Goal: Information Seeking & Learning: Learn about a topic

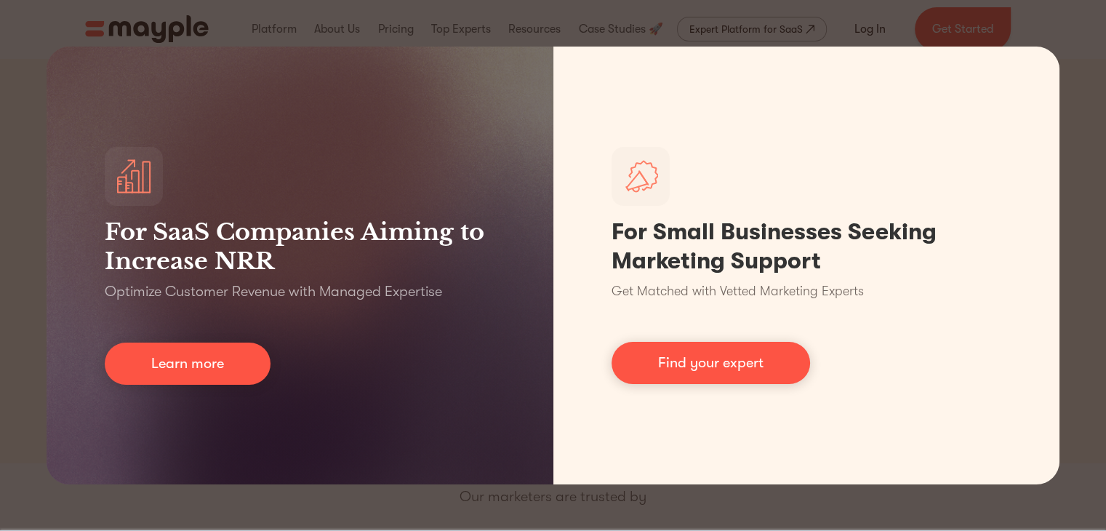
click at [1076, 39] on div "For SaaS Companies Aiming to Increase NRR Optimize Customer Revenue with Manage…" at bounding box center [553, 265] width 1106 height 531
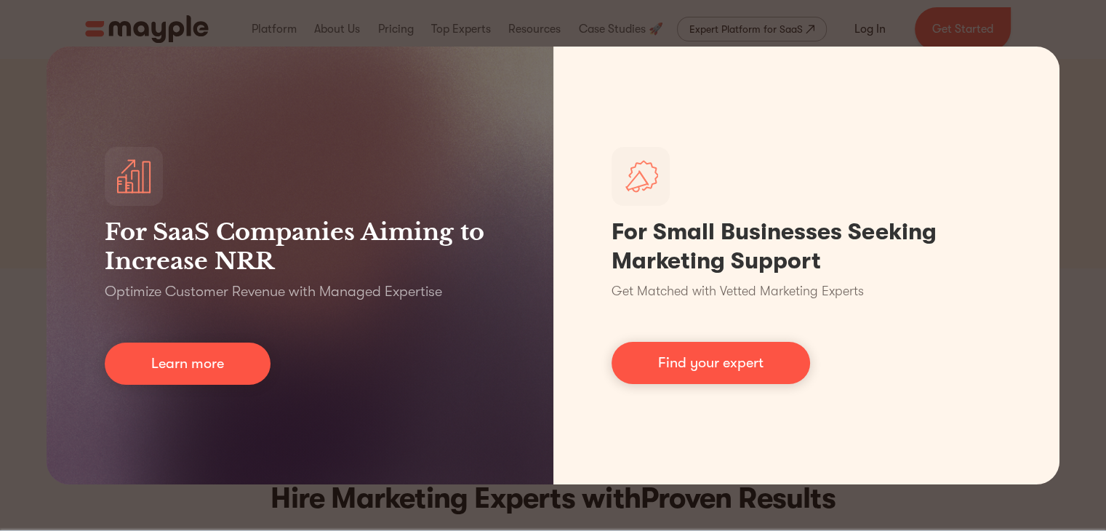
scroll to position [269, 0]
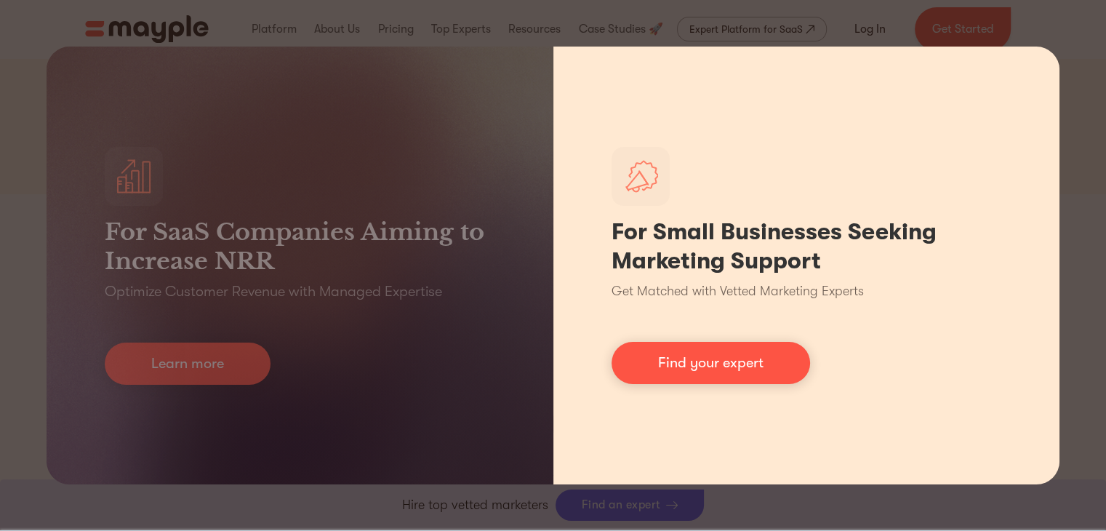
click at [937, 91] on div "For Small Businesses Seeking Marketing Support Get Matched with Vetted Marketin…" at bounding box center [806, 266] width 507 height 438
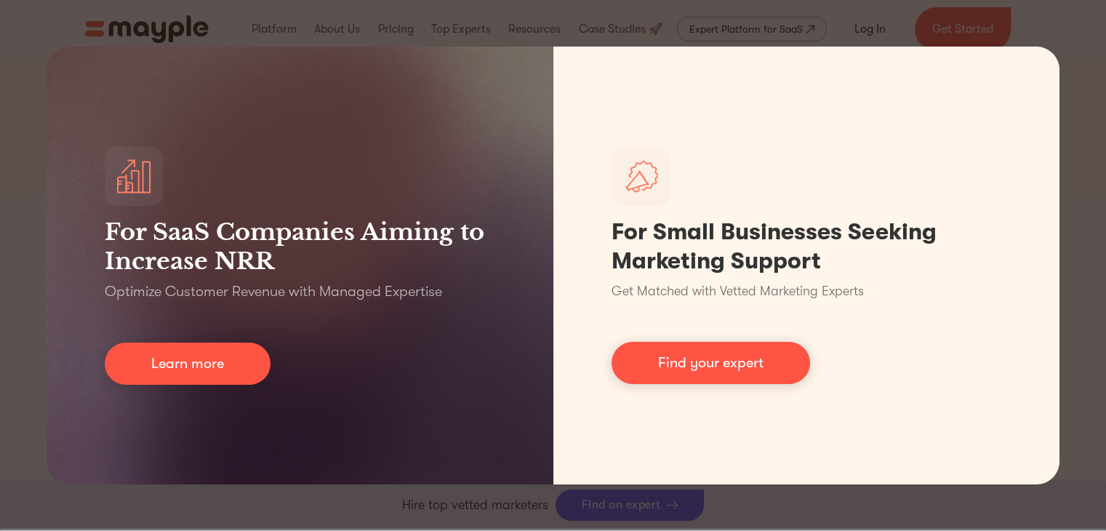
click at [1079, 359] on div "For SaaS Companies Aiming to Increase NRR Optimize Customer Revenue with Manage…" at bounding box center [553, 265] width 1106 height 531
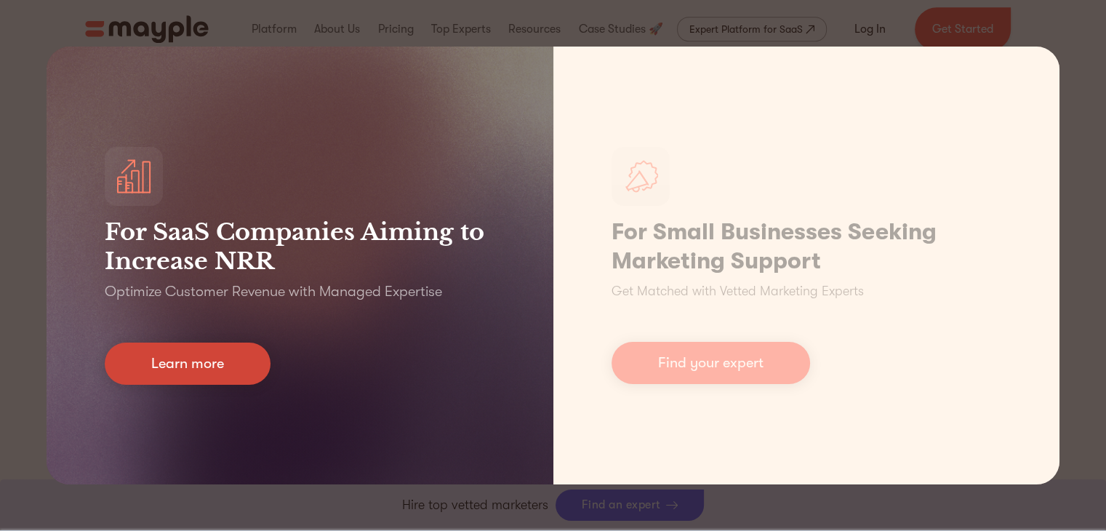
click at [201, 365] on link "Learn more" at bounding box center [188, 364] width 166 height 42
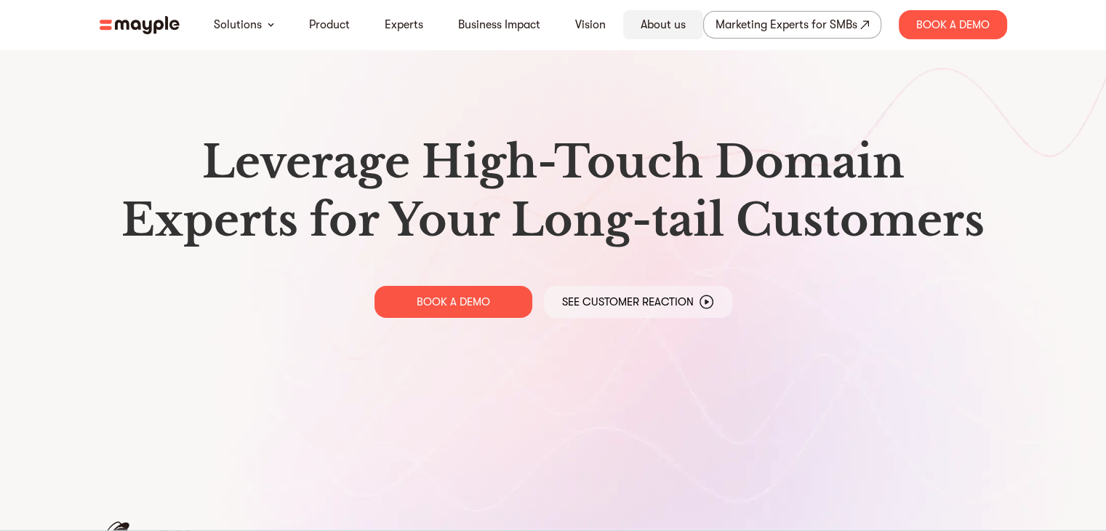
click at [635, 19] on div "About us" at bounding box center [663, 24] width 80 height 29
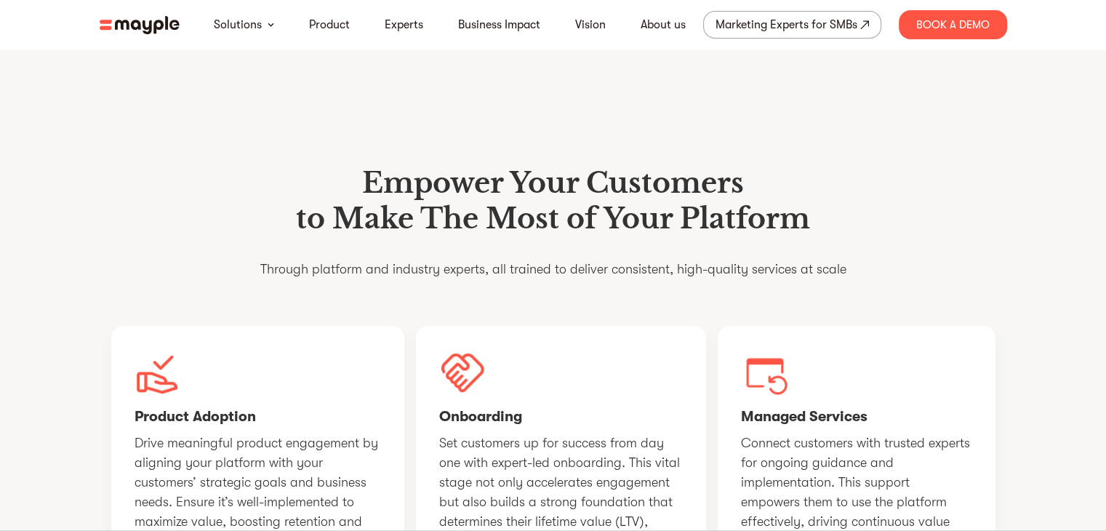
scroll to position [972, 0]
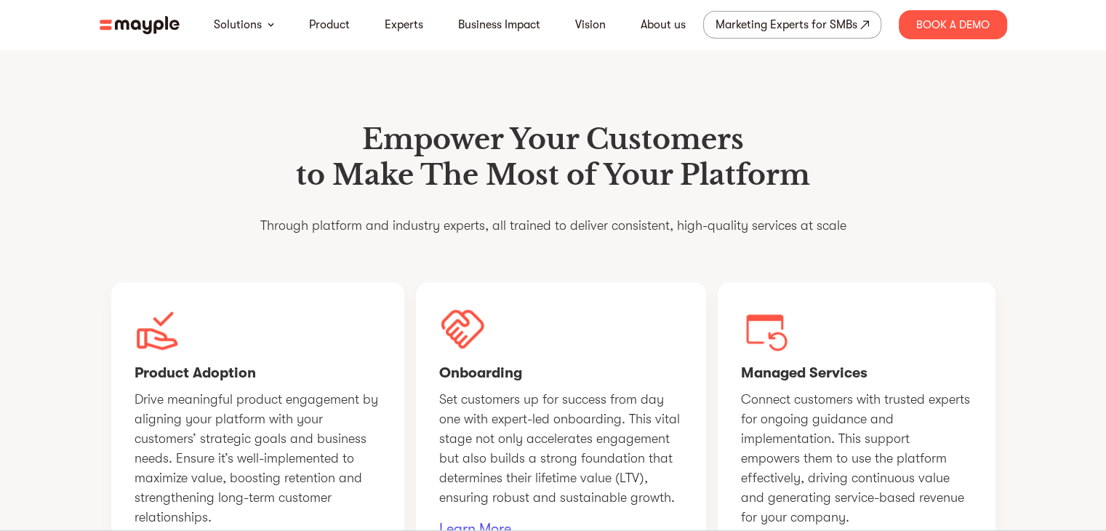
click at [143, 24] on img at bounding box center [140, 25] width 80 height 18
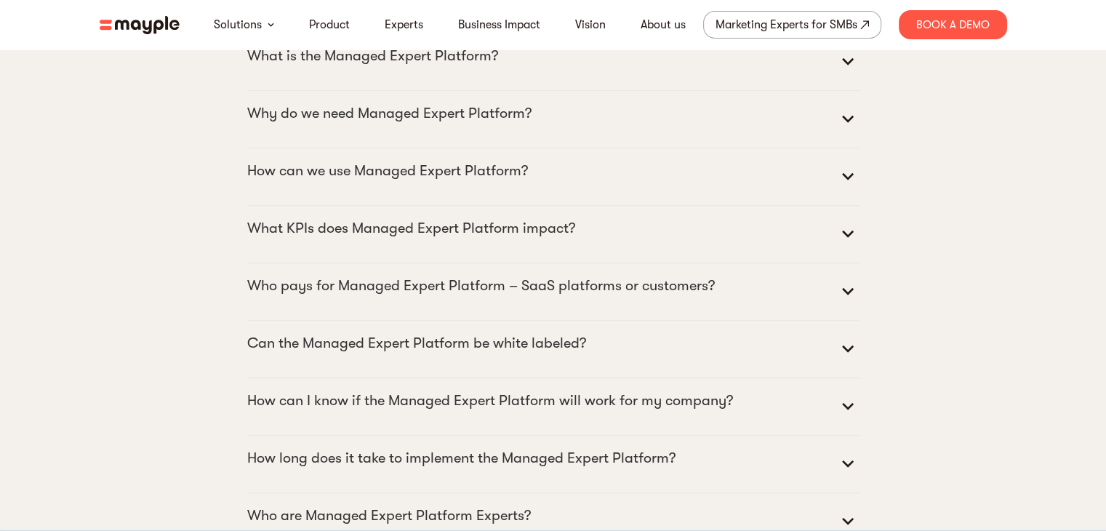
scroll to position [6488, 0]
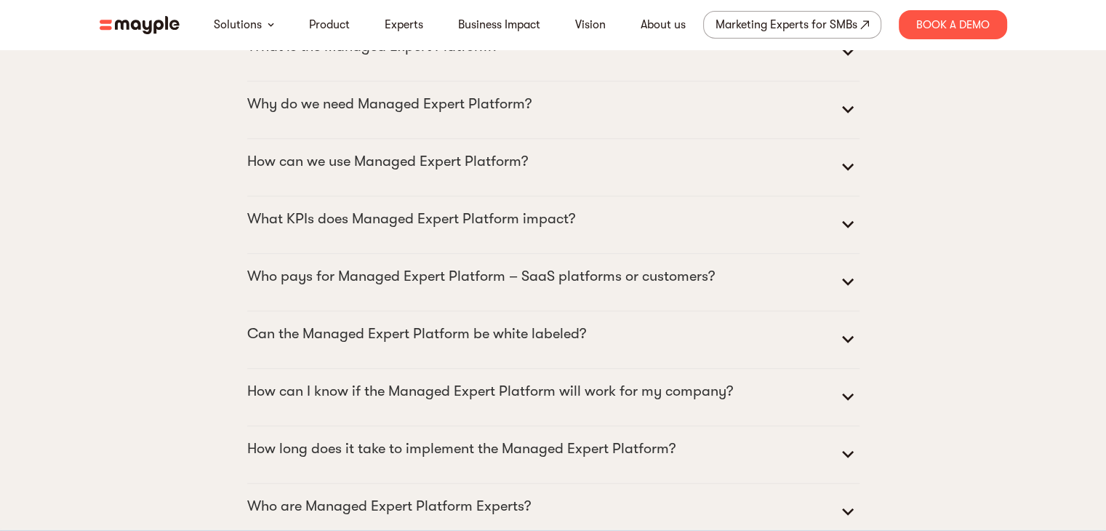
click at [843, 179] on icon at bounding box center [847, 167] width 23 height 23
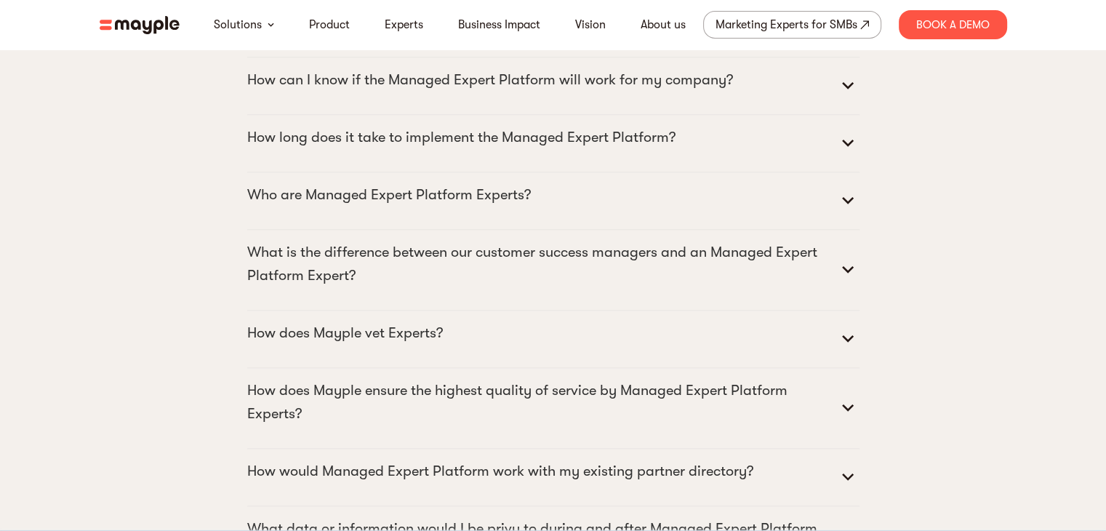
scroll to position [7048, 0]
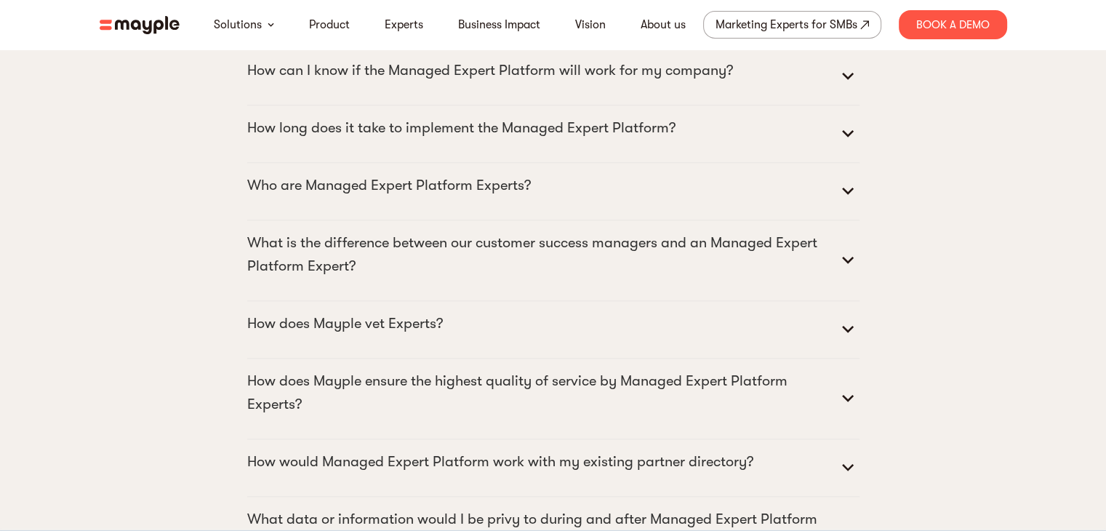
click at [857, 203] on icon at bounding box center [847, 191] width 23 height 23
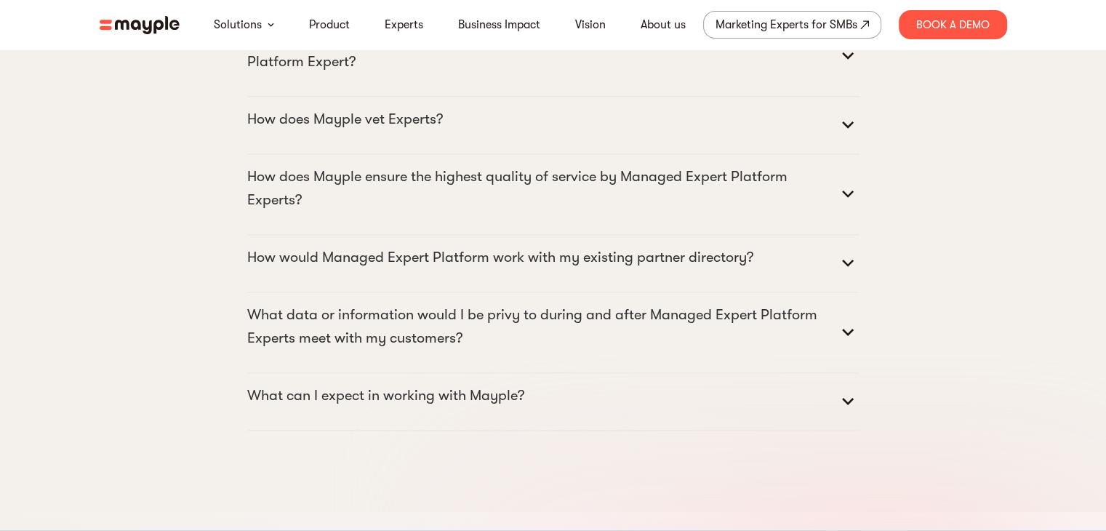
scroll to position [7344, 0]
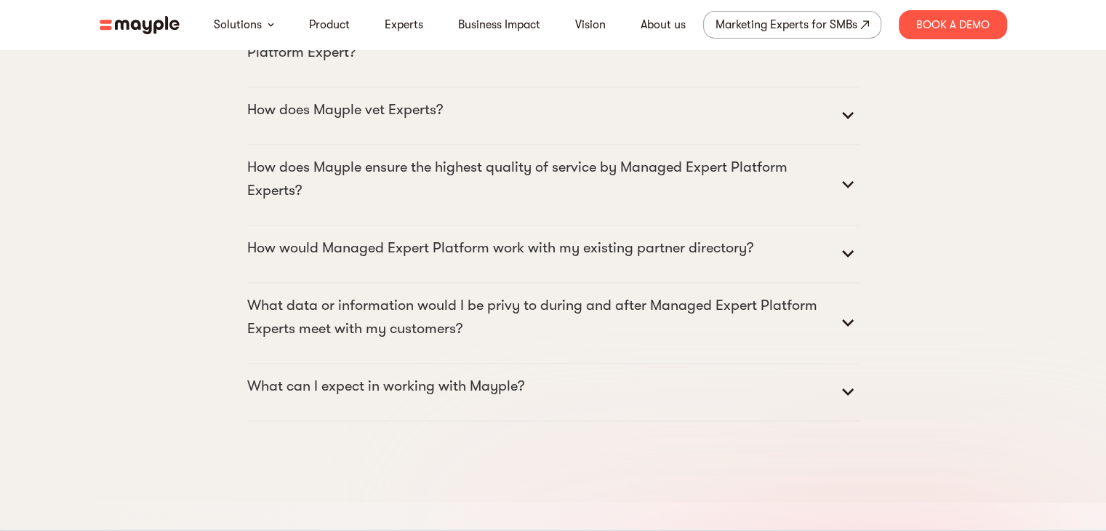
click at [838, 127] on icon at bounding box center [847, 115] width 23 height 23
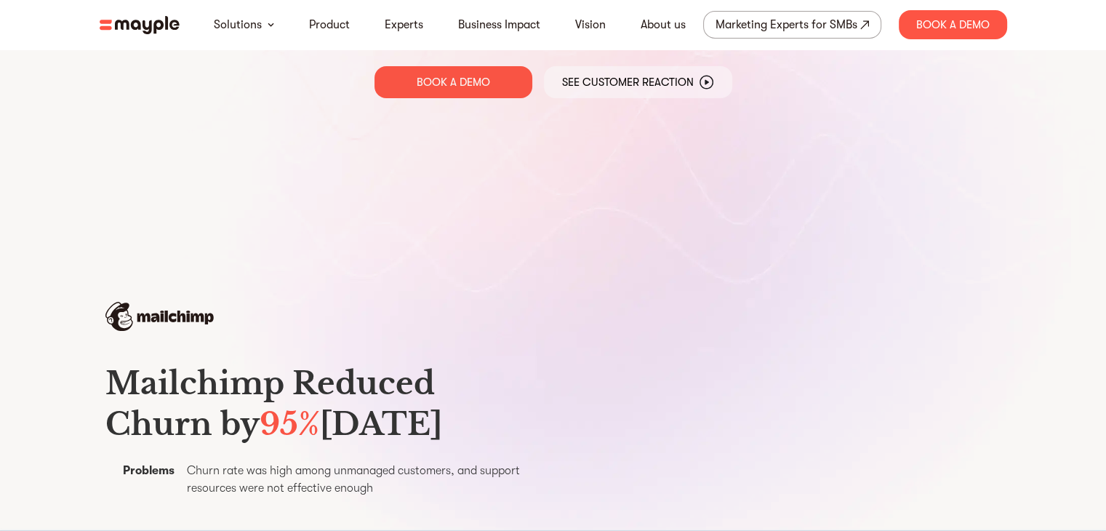
scroll to position [0, 0]
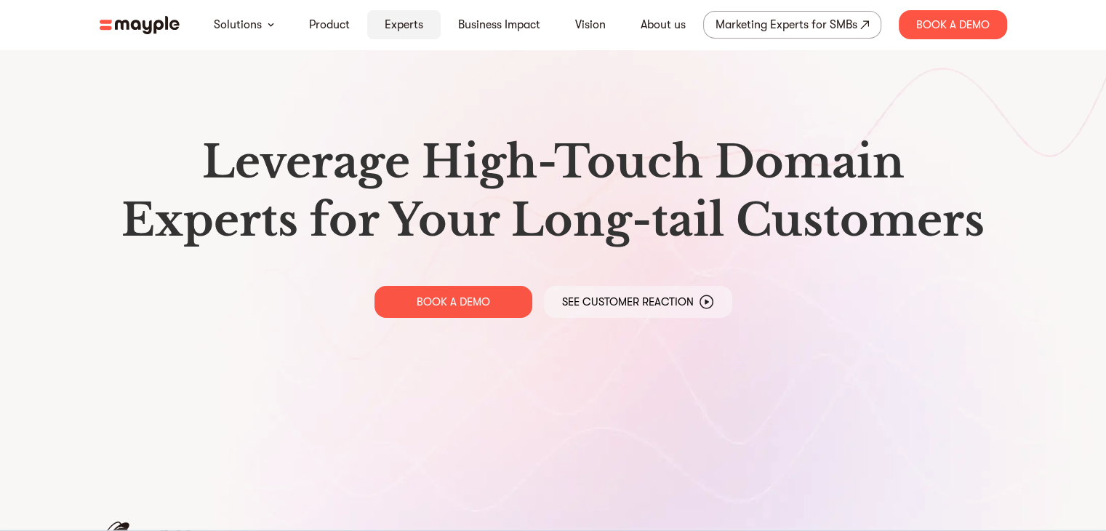
click at [413, 36] on div "Experts" at bounding box center [403, 24] width 73 height 29
click at [404, 22] on link "Experts" at bounding box center [404, 24] width 39 height 17
